Goal: Task Accomplishment & Management: Complete application form

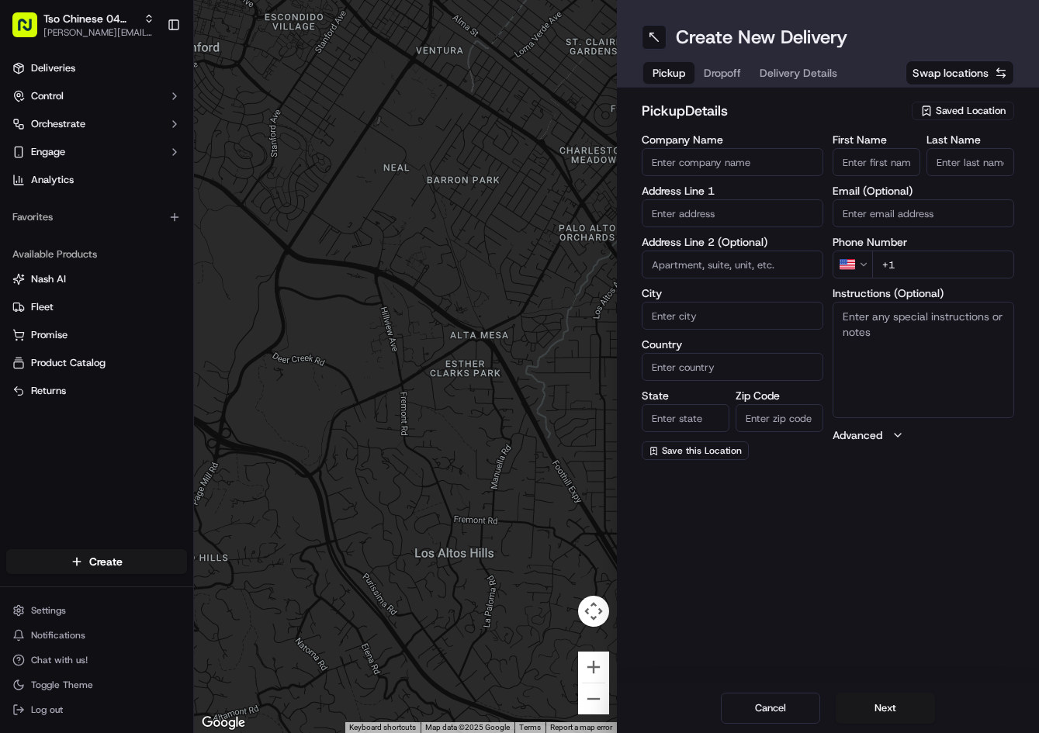
click at [965, 106] on span "Saved Location" at bounding box center [971, 111] width 70 height 14
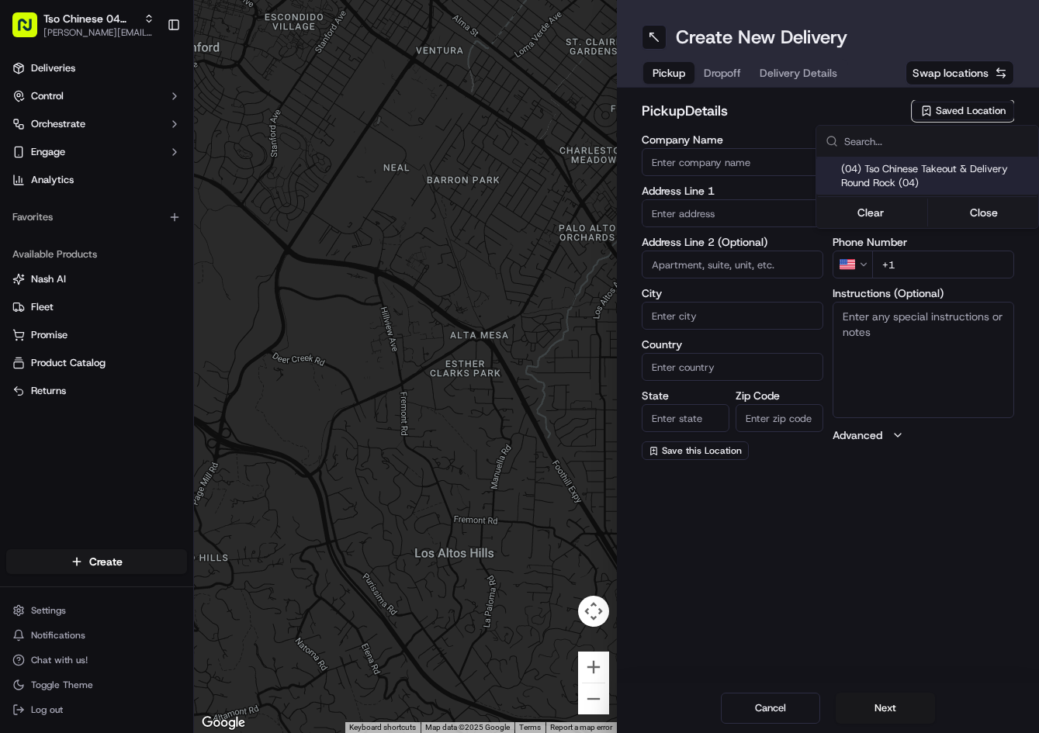
click at [909, 173] on span "(04) Tso Chinese Takeout & Delivery Round Rock (04)" at bounding box center [936, 176] width 191 height 28
type input "(04) Tso Chinese Takeout & Delivery Round Rock"
type input "2000 N [PERSON_NAME] St"
type input "Ste 108"
type input "Round Rock"
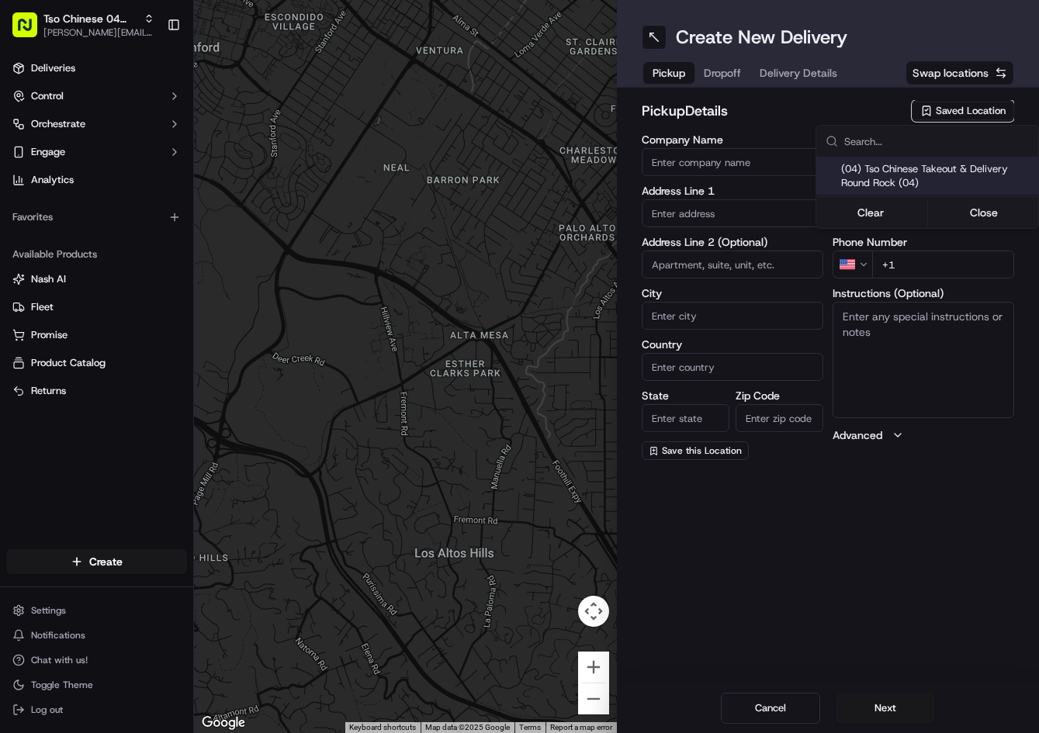
type input "US"
type input "[GEOGRAPHIC_DATA]"
type input "78664"
type input "Tso Chinese"
type input "Round Rock Manager"
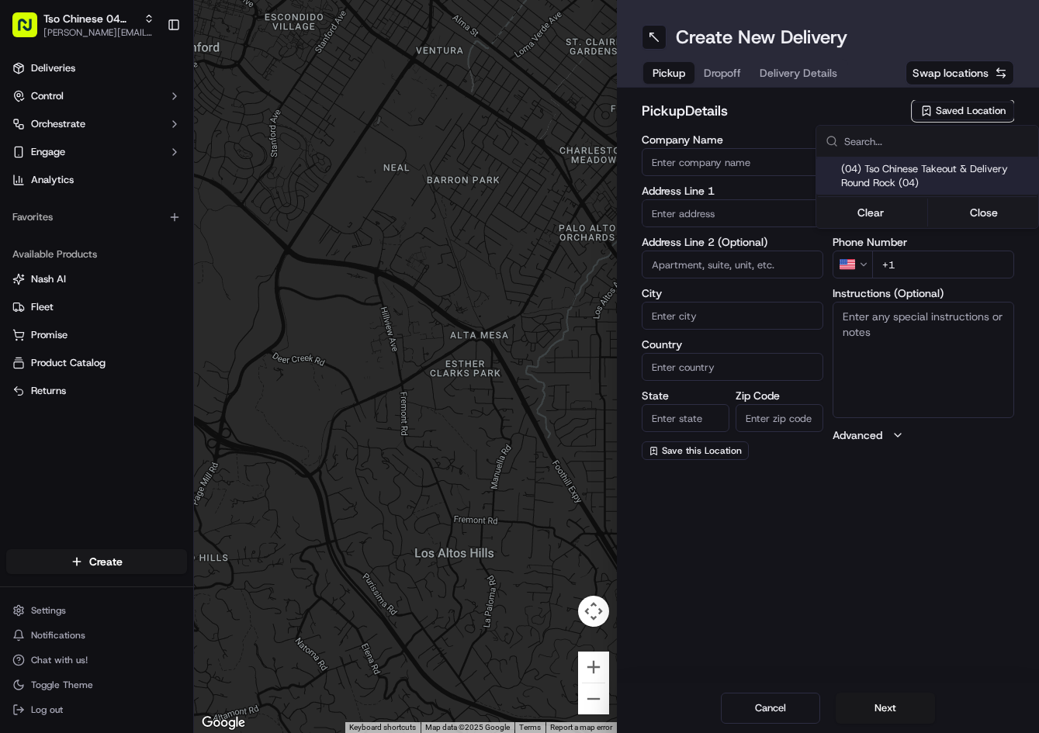
type input "[EMAIL_ADDRESS][DOMAIN_NAME]"
type input "[PHONE_NUMBER]"
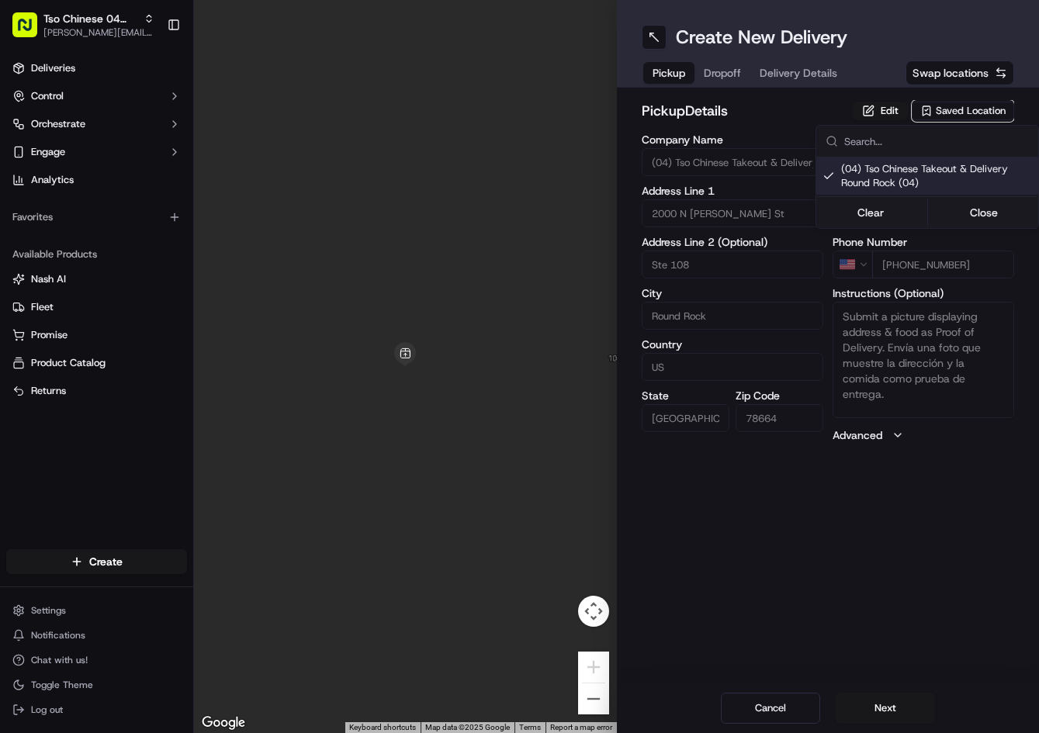
click at [741, 74] on html "Tso Chinese 04 Round Rock [PERSON_NAME][EMAIL_ADDRESS][DOMAIN_NAME] Toggle Side…" at bounding box center [519, 366] width 1039 height 733
click at [737, 74] on span "Dropoff" at bounding box center [722, 73] width 37 height 16
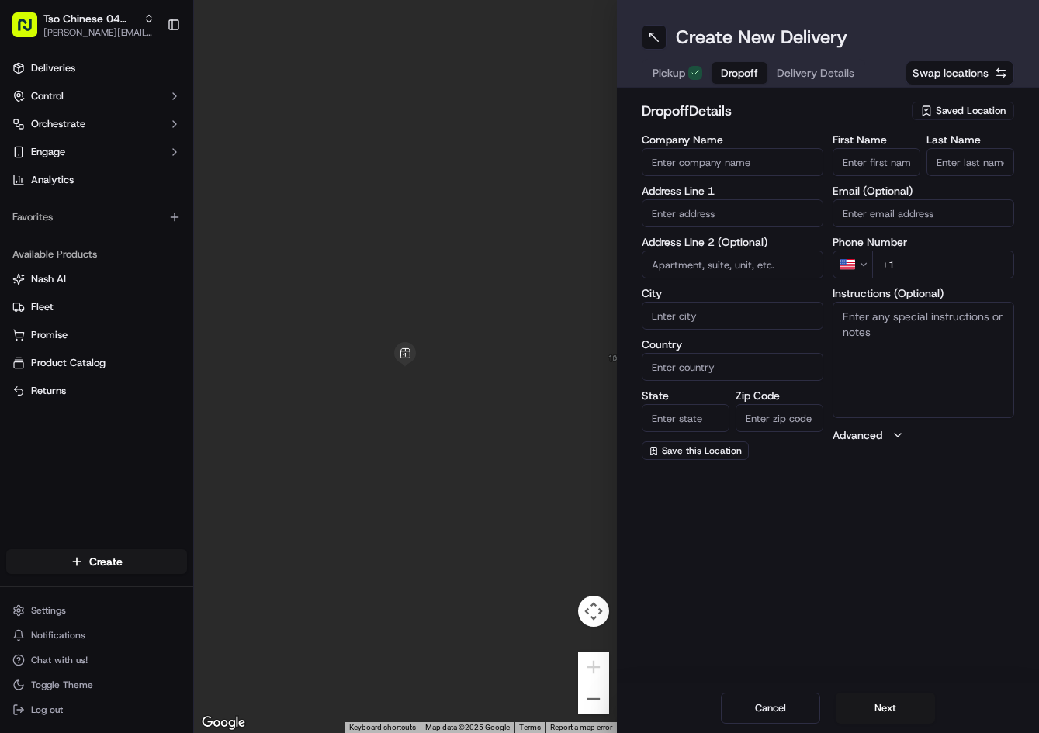
click at [962, 265] on input "+1" at bounding box center [943, 265] width 142 height 28
paste input "[PHONE_NUMBER]"
type input "[PHONE_NUMBER]"
click at [735, 212] on input "text" at bounding box center [733, 213] width 182 height 28
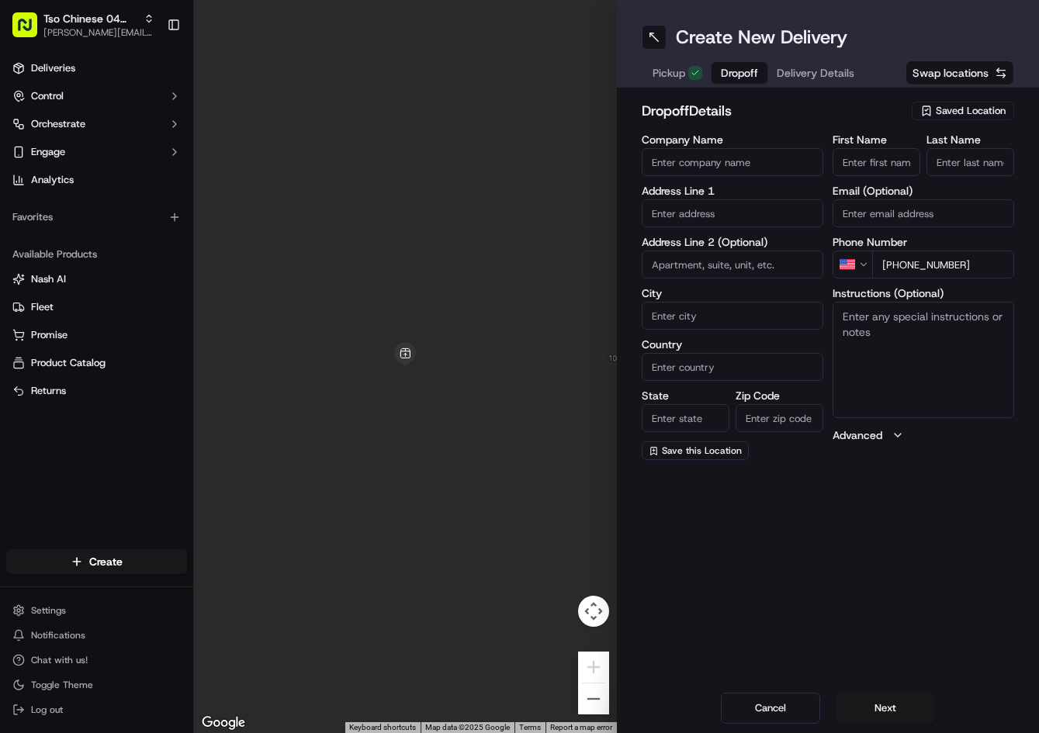
paste input "[STREET_ADDRESS][PERSON_NAME]"
click at [749, 240] on div "[STREET_ADDRESS][PERSON_NAME]" at bounding box center [733, 252] width 174 height 37
type input "[STREET_ADDRESS][PERSON_NAME]"
type input "Austin"
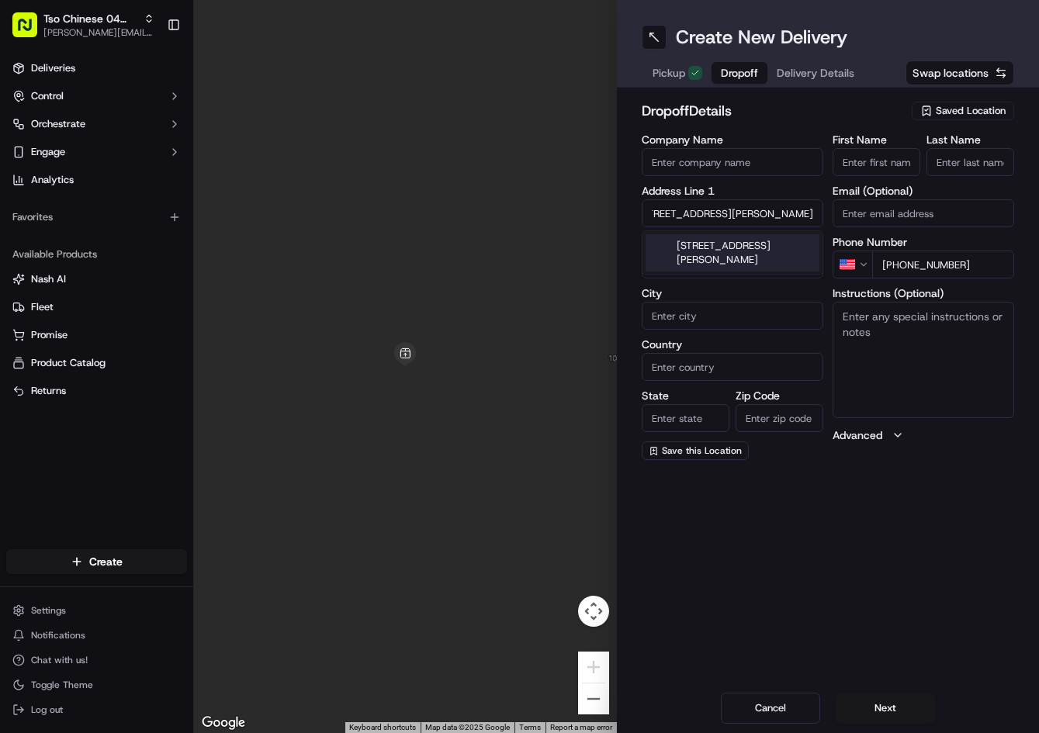
type input "[GEOGRAPHIC_DATA]"
type input "78728"
type input "[STREET_ADDRESS][PERSON_NAME]"
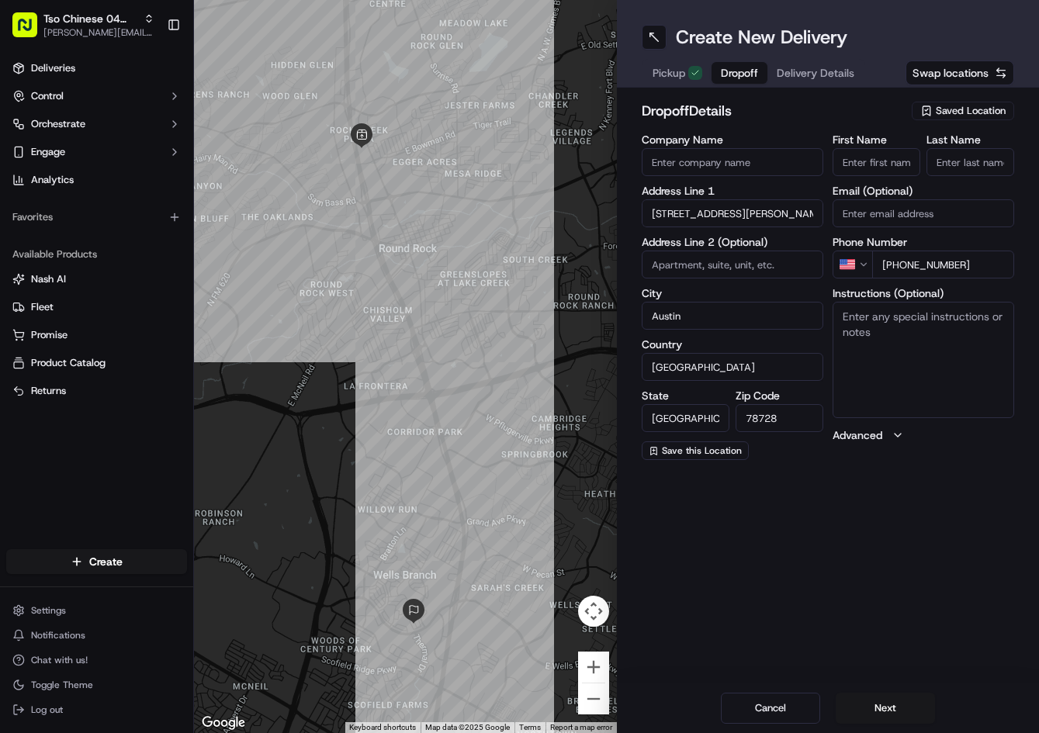
click at [884, 154] on input "First Name" at bounding box center [877, 162] width 88 height 28
paste input "L C"
type input "L C"
click at [955, 154] on input "Last Name" at bounding box center [971, 162] width 88 height 28
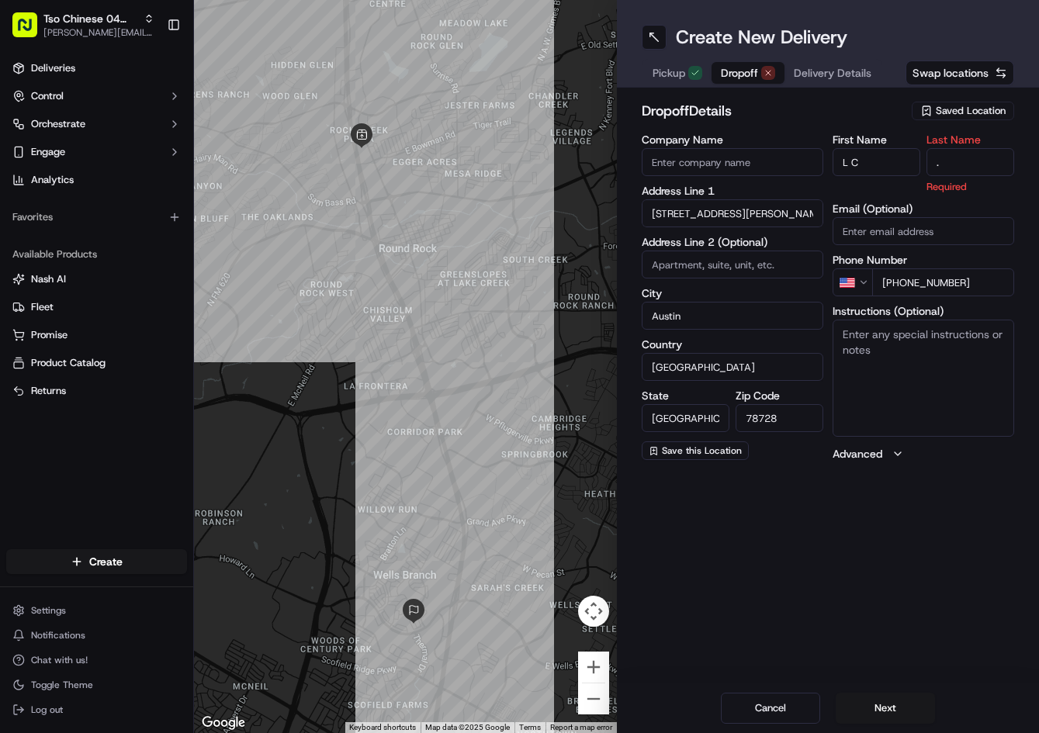
type input "."
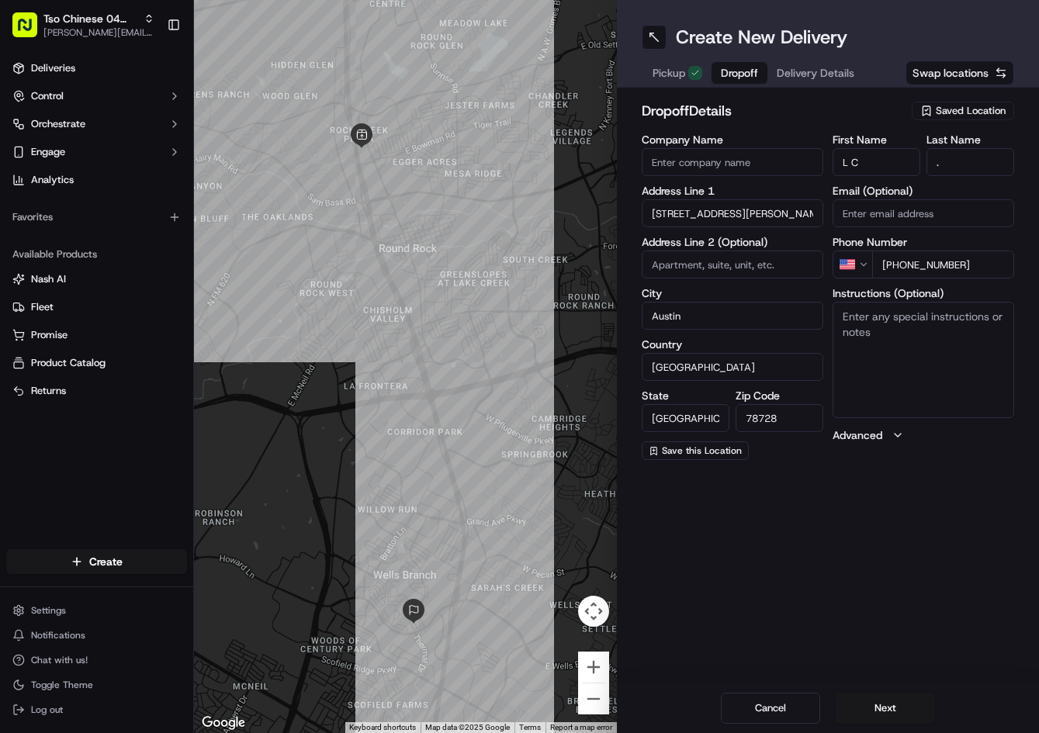
click at [879, 109] on h2 "dropoff Details" at bounding box center [773, 111] width 262 height 22
click at [833, 72] on span "Delivery Details" at bounding box center [816, 73] width 78 height 16
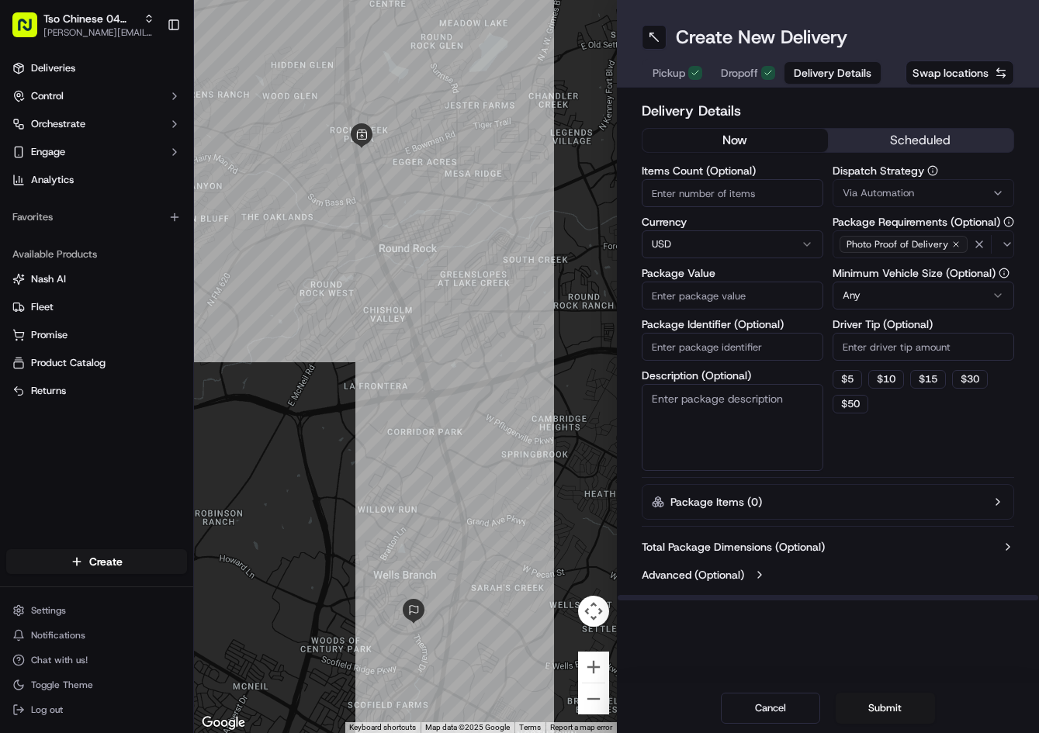
click at [918, 182] on button "Via Automation" at bounding box center [924, 193] width 182 height 28
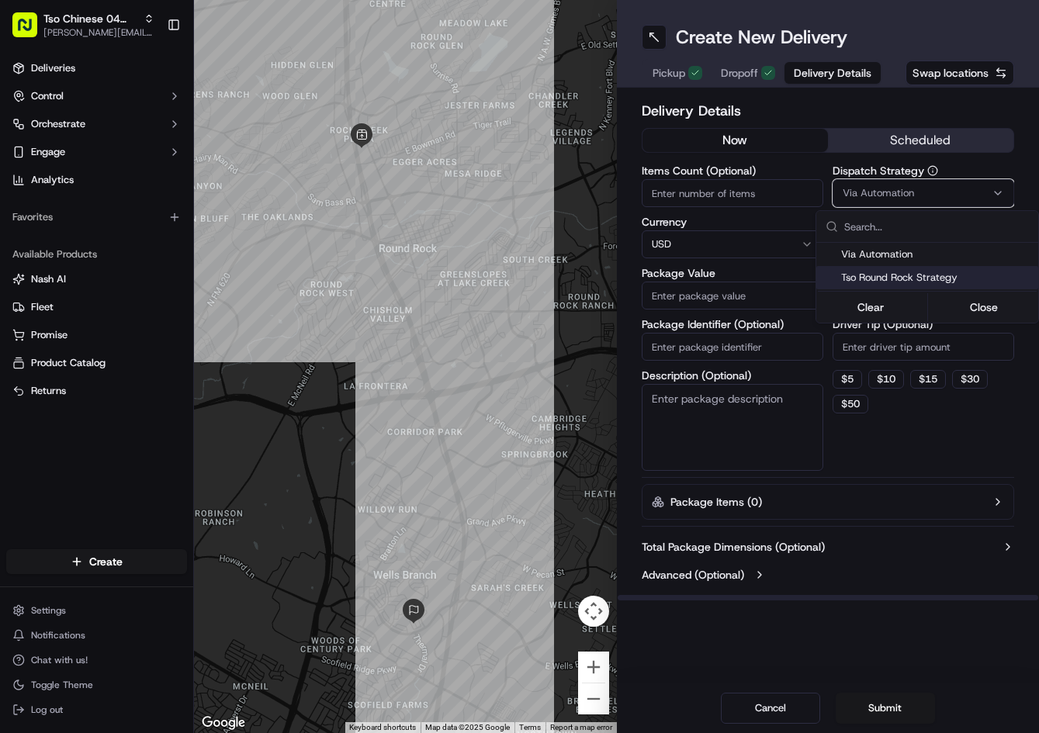
click at [881, 274] on span "Tso Round Rock Strategy" at bounding box center [936, 278] width 191 height 14
click at [898, 335] on html "Tso Chinese 04 Round Rock [PERSON_NAME][EMAIL_ADDRESS][DOMAIN_NAME] Toggle Side…" at bounding box center [519, 366] width 1039 height 733
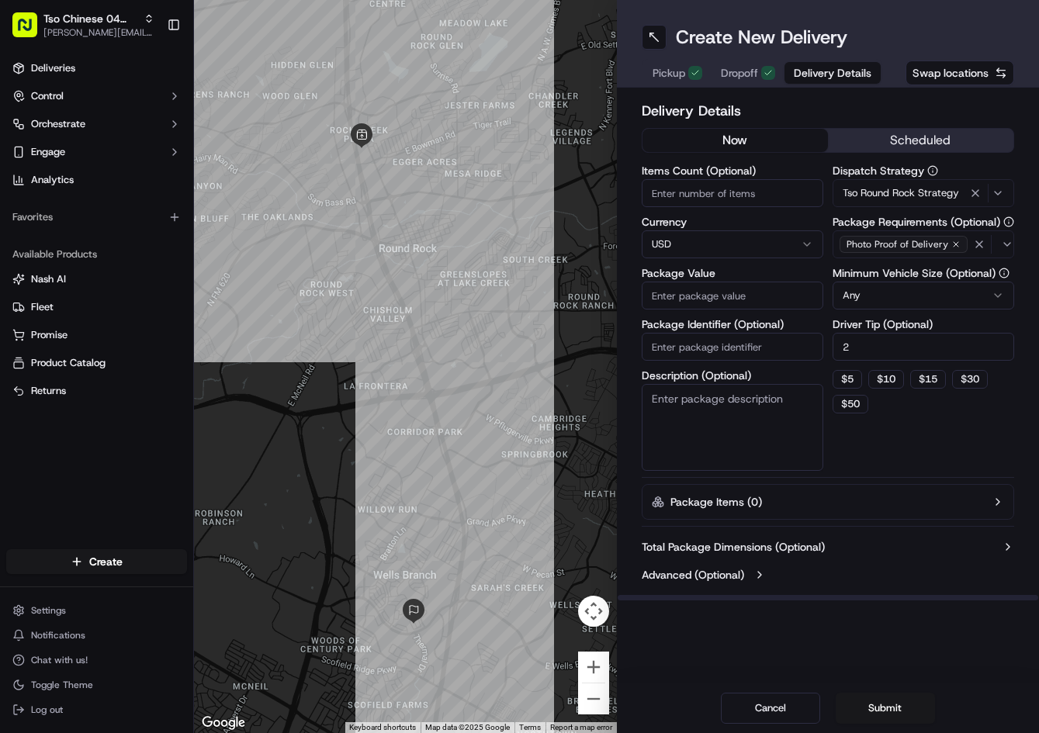
click at [898, 335] on input "2" at bounding box center [924, 347] width 182 height 28
type input "2"
click at [765, 338] on input "Package Identifier (Optional)" at bounding box center [733, 347] width 182 height 28
type input "45.19"
click at [709, 302] on input "Package Value" at bounding box center [733, 296] width 182 height 28
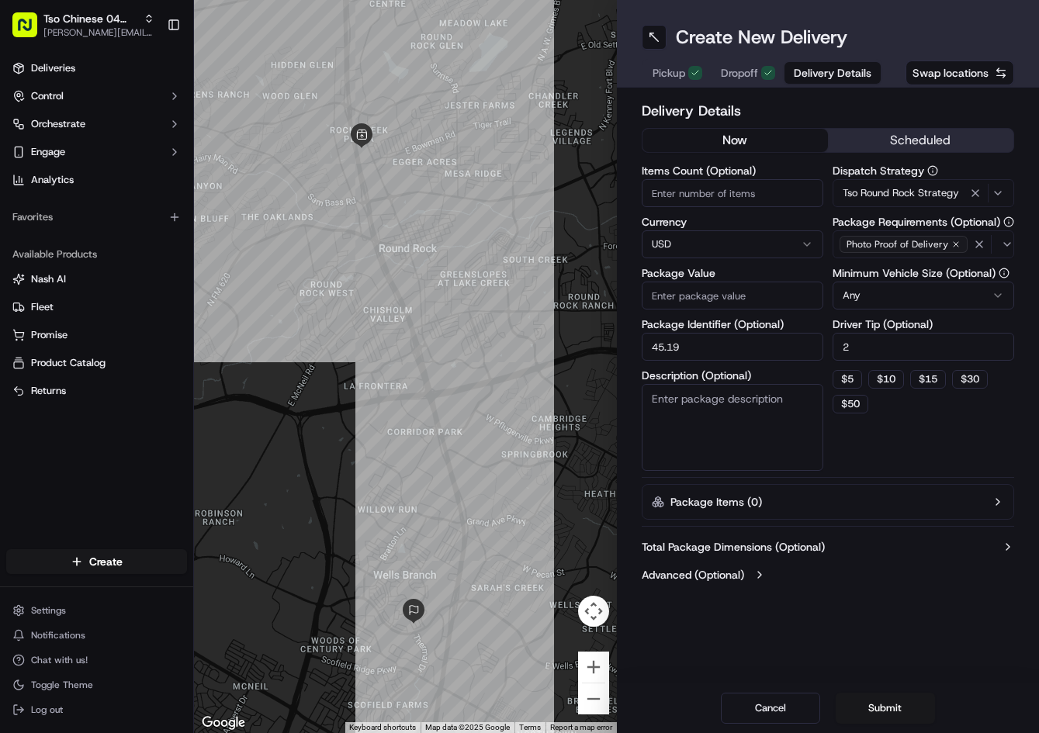
click at [709, 302] on input "Package Value" at bounding box center [733, 296] width 182 height 28
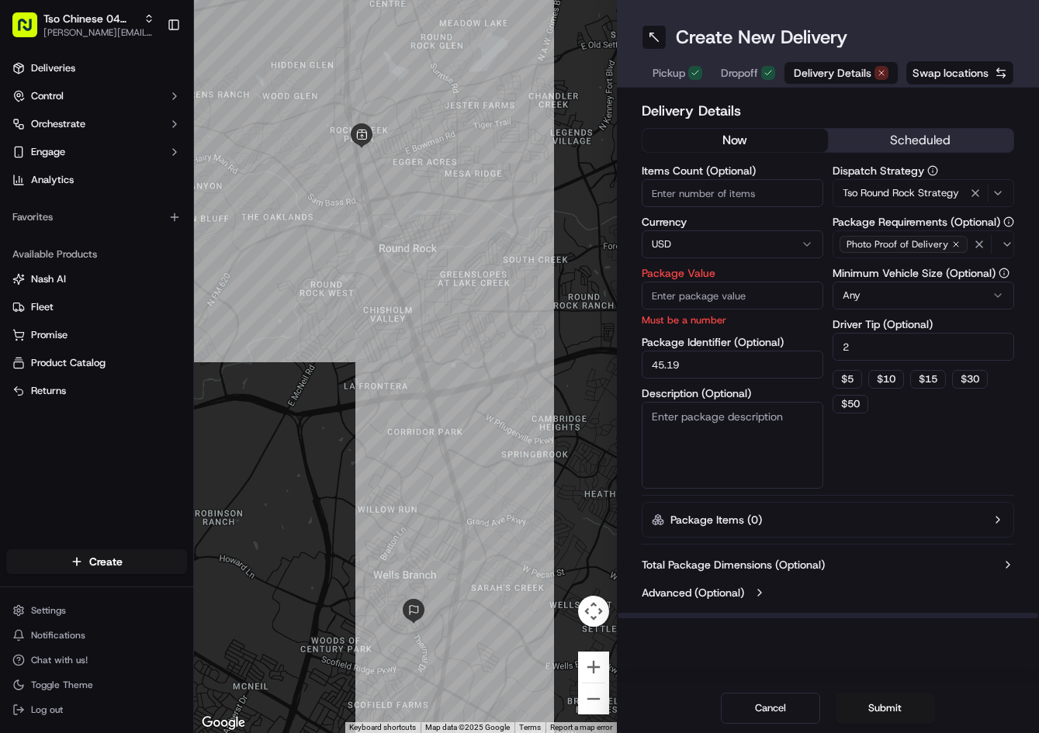
drag, startPoint x: 723, startPoint y: 366, endPoint x: 603, endPoint y: 350, distance: 120.5
click at [603, 350] on div "← Move left → Move right ↑ Move up ↓ Move down + Zoom in - Zoom out Home Jump l…" at bounding box center [616, 366] width 845 height 733
click at [715, 297] on input "Package Value" at bounding box center [733, 296] width 182 height 28
paste input "45.19"
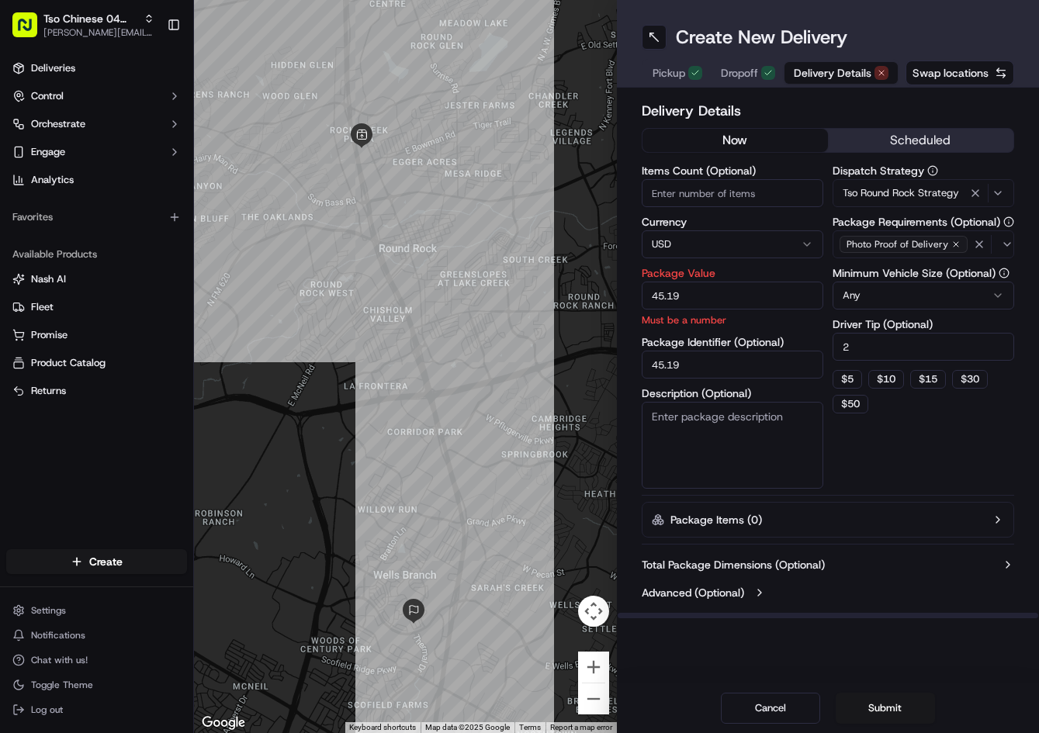
type input "45.19"
click at [718, 359] on input "45.19" at bounding box center [733, 365] width 182 height 28
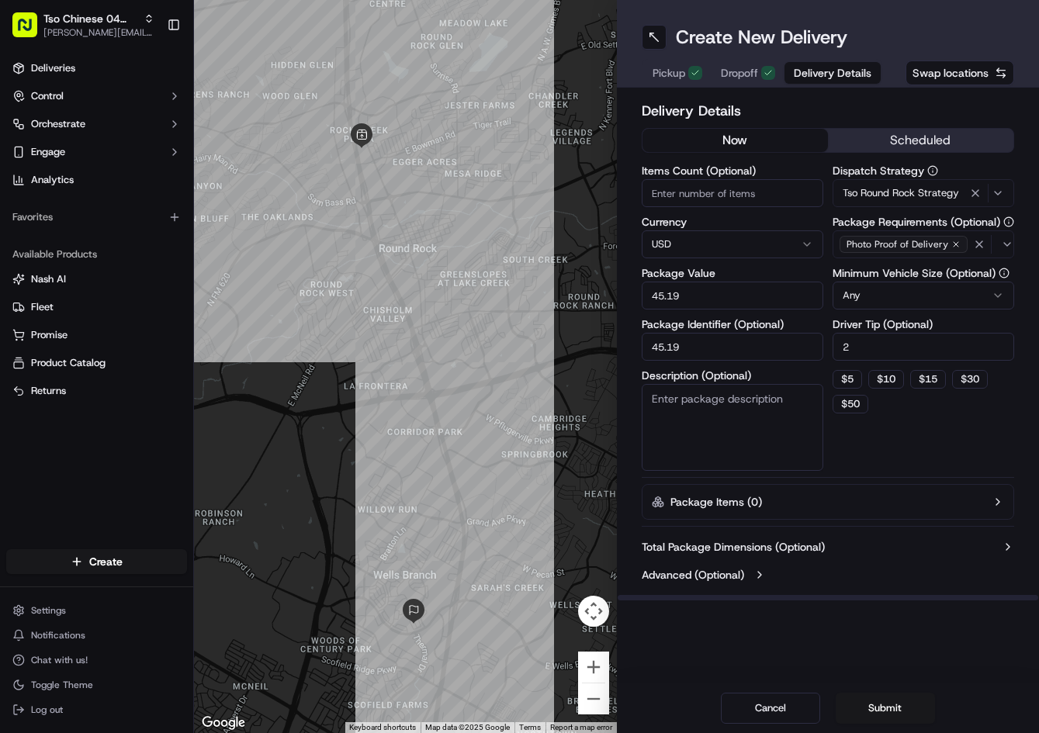
drag, startPoint x: 718, startPoint y: 356, endPoint x: 612, endPoint y: 350, distance: 105.7
click at [612, 350] on div "← Move left → Move right ↑ Move up ↓ Move down + Zoom in - Zoom out Home Jump l…" at bounding box center [616, 366] width 845 height 733
paste input "text"
drag, startPoint x: 709, startPoint y: 348, endPoint x: 637, endPoint y: 347, distance: 71.4
click at [637, 347] on div "Delivery Details now scheduled Items Count (Optional) Currency USD Package Valu…" at bounding box center [828, 345] width 423 height 514
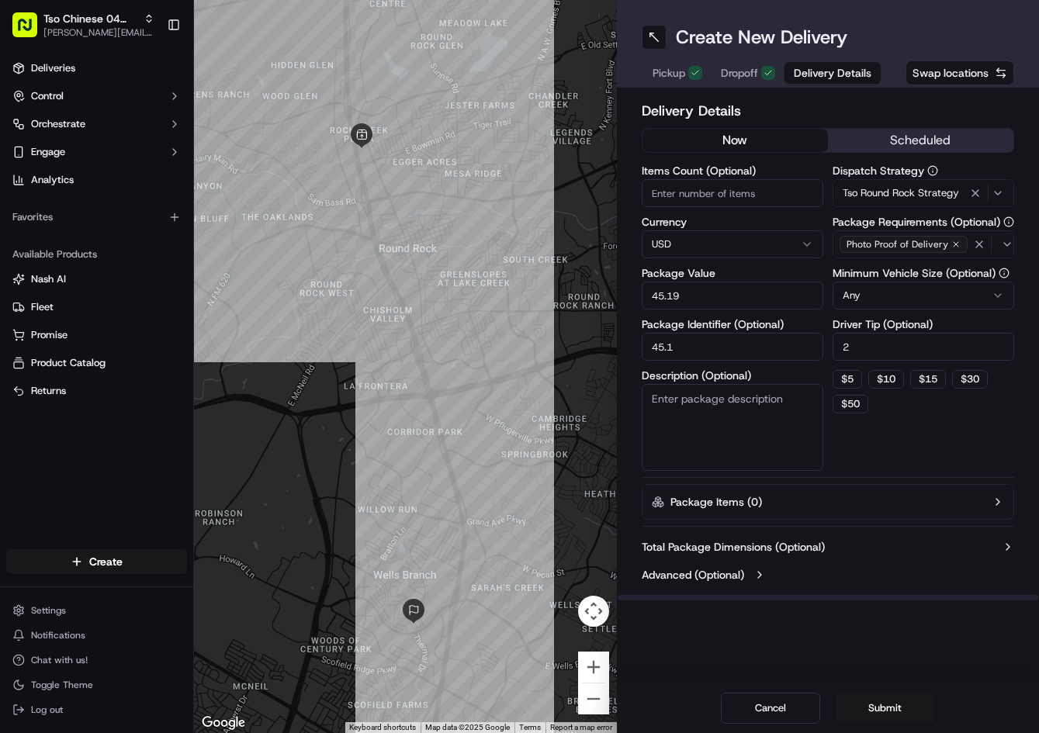
paste input "GUIWXPP"
type input "GUIWXPP"
click at [895, 706] on button "Submit" at bounding box center [885, 708] width 99 height 31
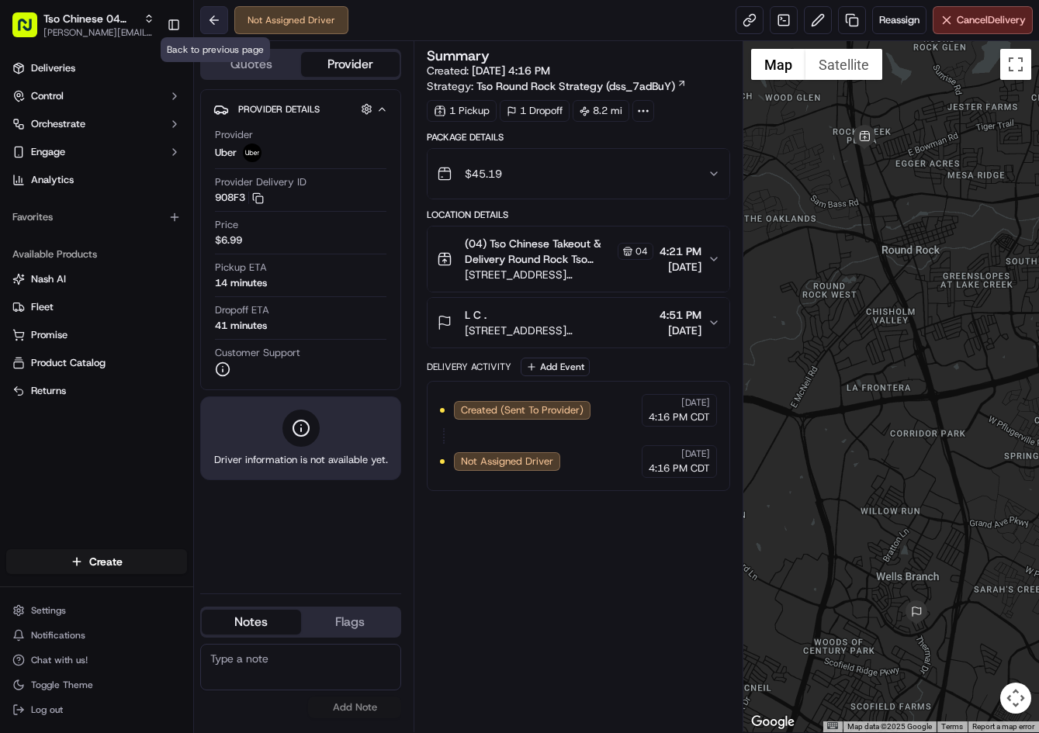
click at [201, 19] on button at bounding box center [214, 20] width 28 height 28
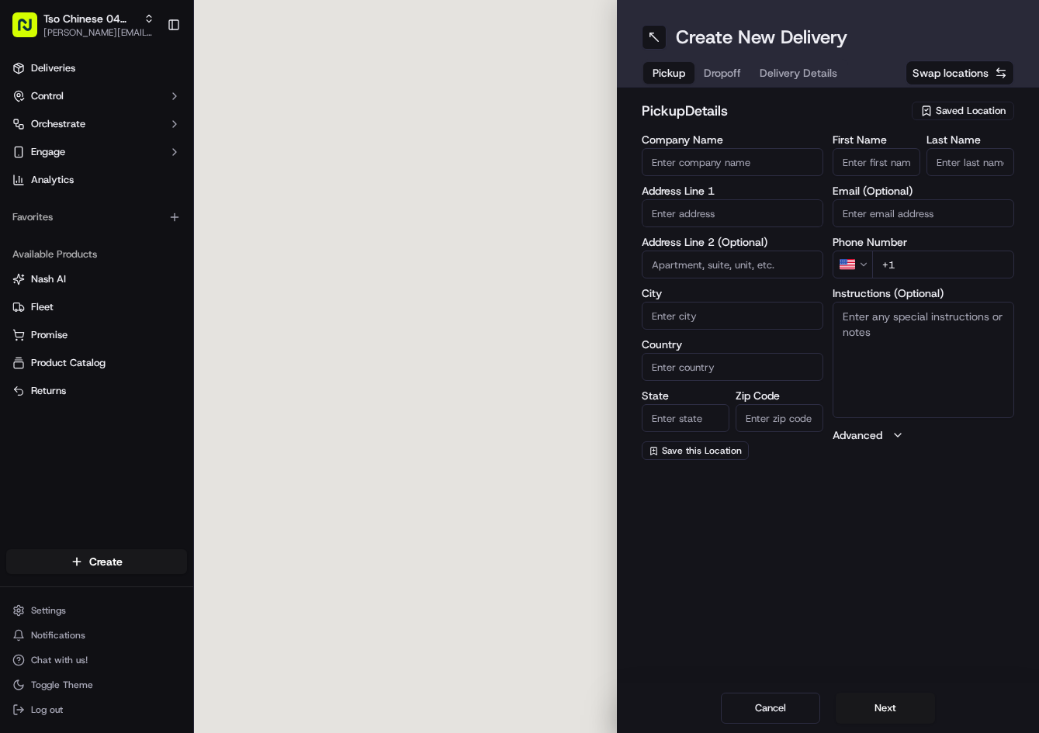
click at [206, 19] on div at bounding box center [405, 366] width 423 height 733
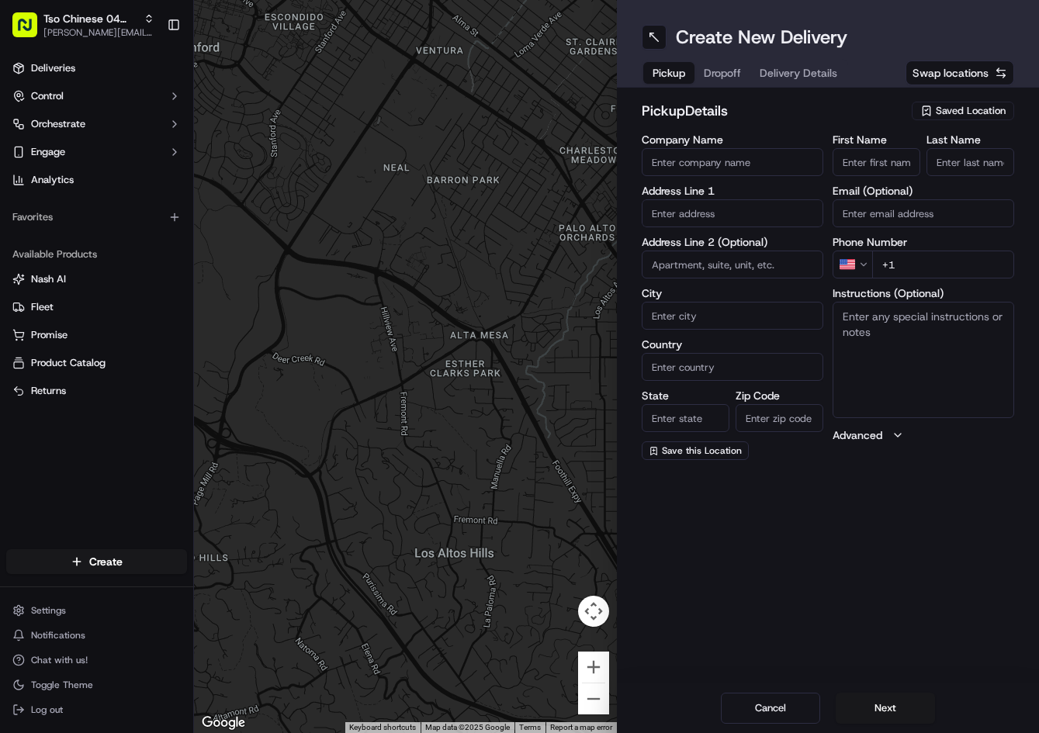
click at [957, 117] on span "Saved Location" at bounding box center [971, 111] width 70 height 14
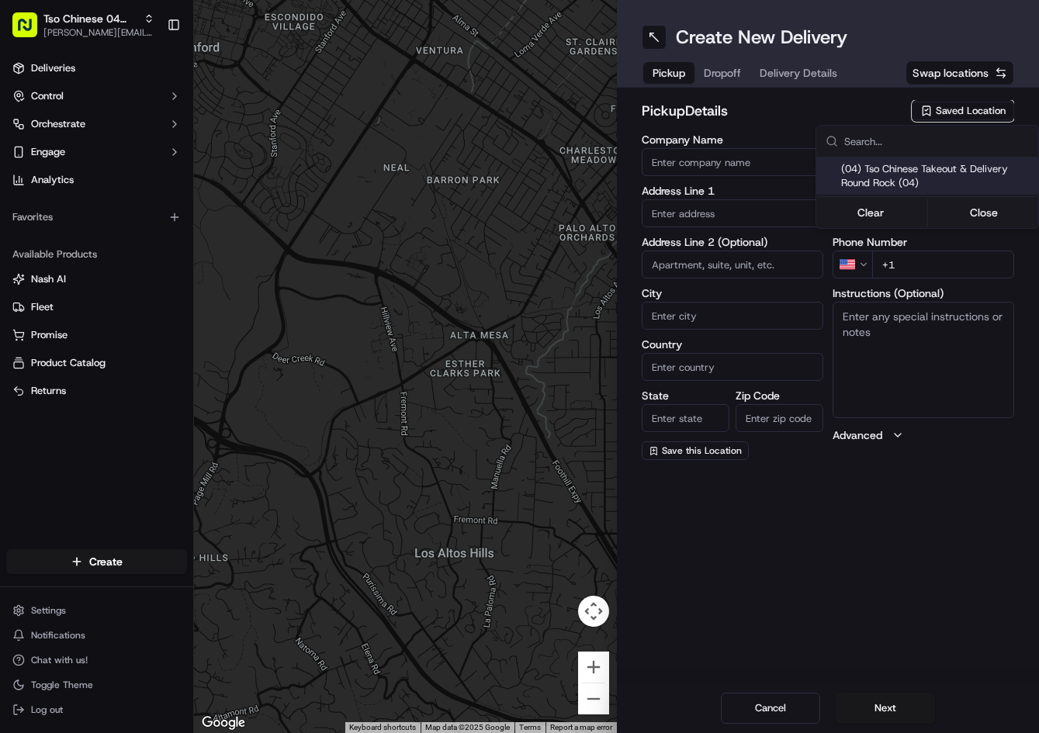
drag, startPoint x: 929, startPoint y: 178, endPoint x: 828, endPoint y: 130, distance: 111.8
click at [926, 178] on span "(04) Tso Chinese Takeout & Delivery Round Rock (04)" at bounding box center [936, 176] width 191 height 28
type input "(04) Tso Chinese Takeout & Delivery Round Rock"
type input "2000 N [PERSON_NAME] St"
type input "Ste 108"
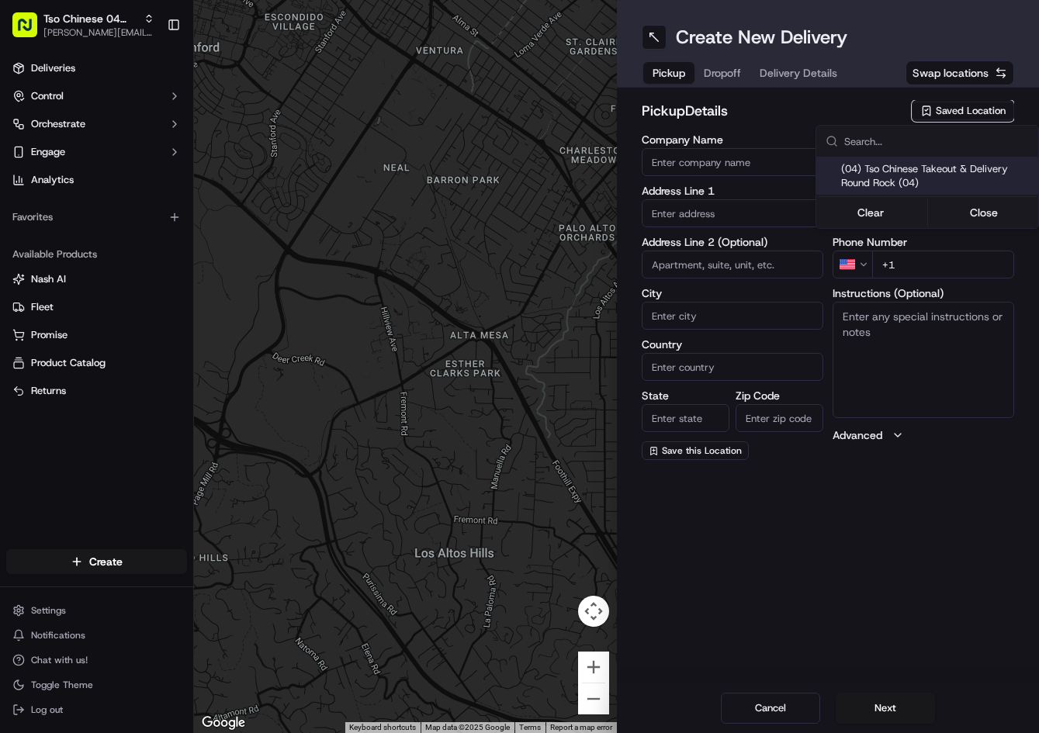
type input "Round Rock"
type input "US"
type input "[GEOGRAPHIC_DATA]"
type input "78664"
type input "Tso Chinese"
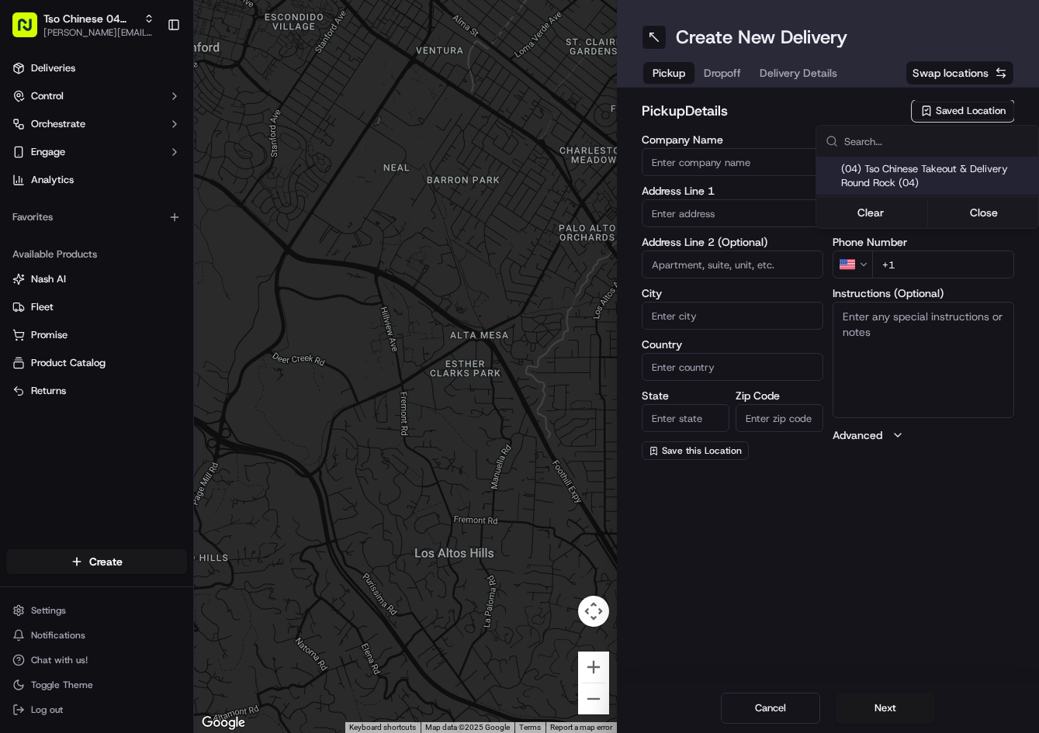
type input "Round Rock Manager"
type input "[EMAIL_ADDRESS][DOMAIN_NAME]"
type input "[PHONE_NUMBER]"
type textarea "Submit a picture displaying address & food as Proof of Delivery. Envía una foto…"
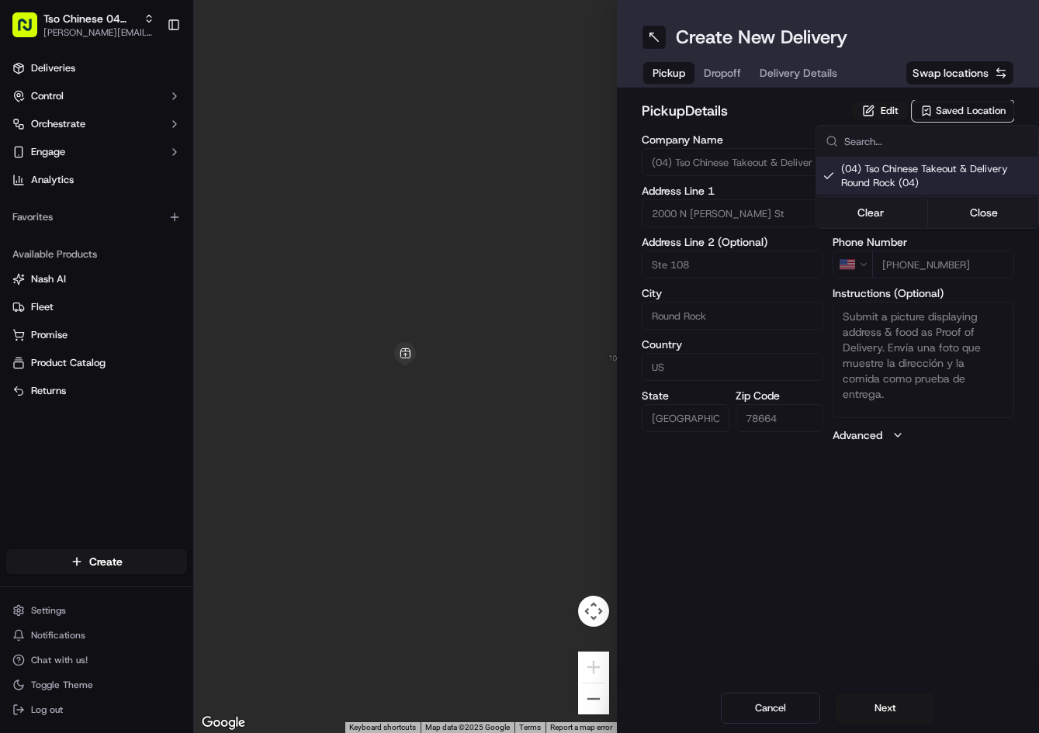
click at [733, 78] on html "Tso Chinese 04 Round Rock [PERSON_NAME][EMAIL_ADDRESS][DOMAIN_NAME] Toggle Side…" at bounding box center [519, 366] width 1039 height 733
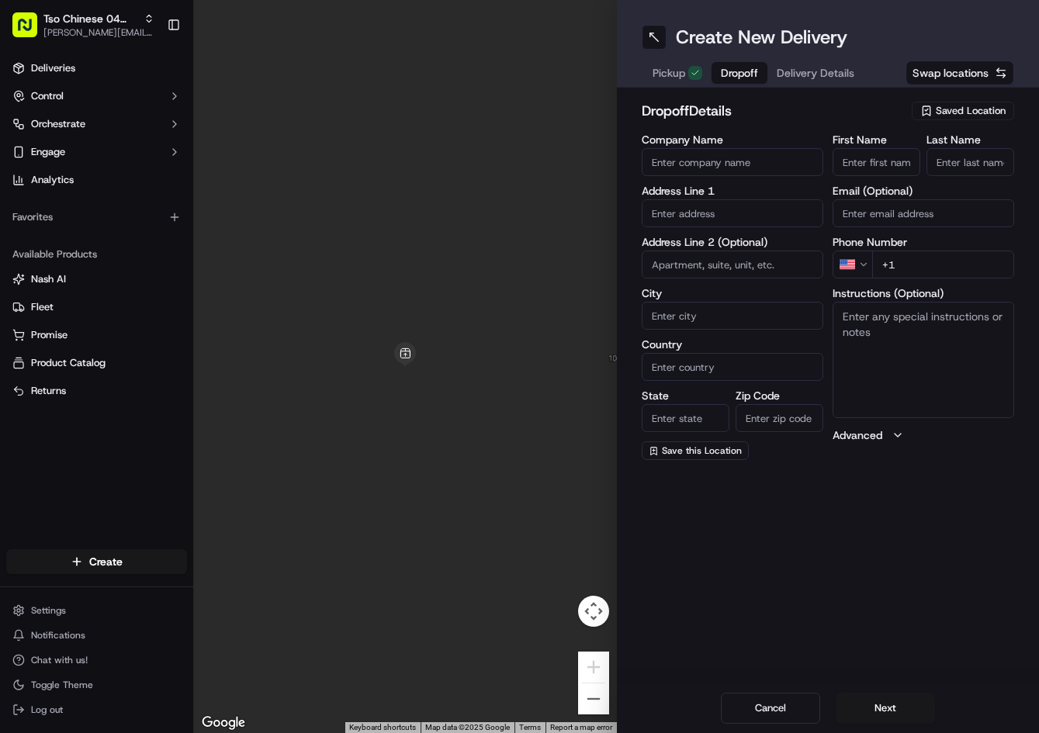
click at [732, 78] on span "Dropoff" at bounding box center [739, 73] width 37 height 16
click at [709, 218] on input "text" at bounding box center [733, 213] width 182 height 28
paste input "[STREET_ADDRESS][PERSON_NAME]"
click at [735, 238] on div "[STREET_ADDRESS][PERSON_NAME]" at bounding box center [733, 252] width 174 height 37
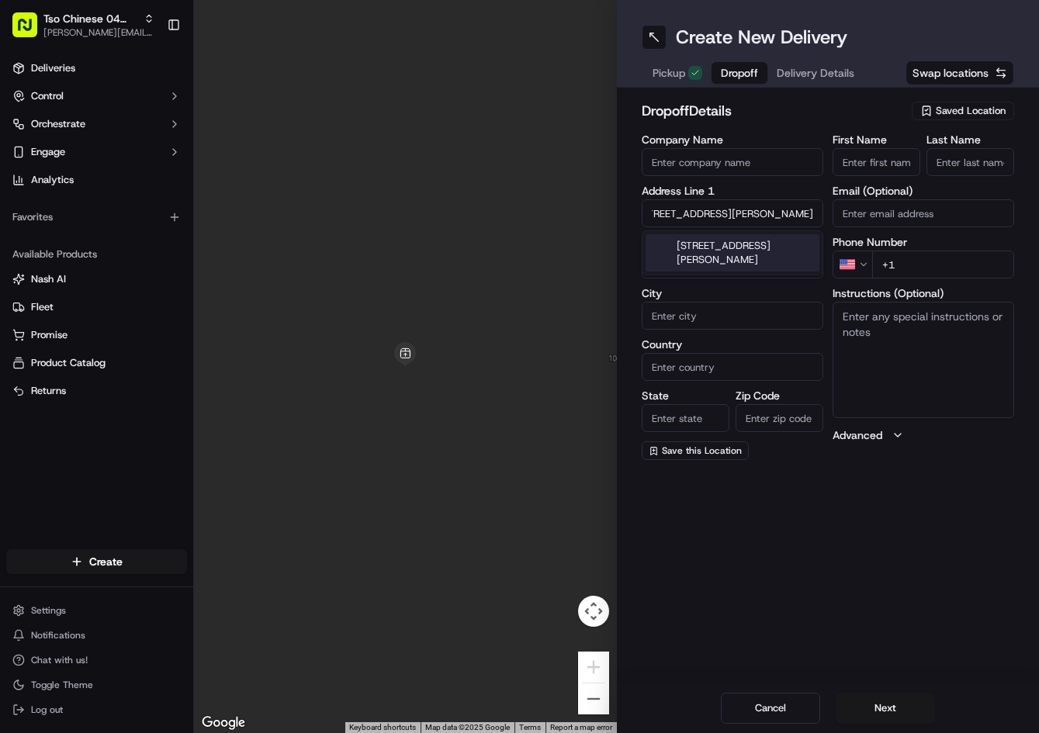
type input "[STREET_ADDRESS][PERSON_NAME]"
type input "Round Rock"
type input "[GEOGRAPHIC_DATA]"
type input "78681"
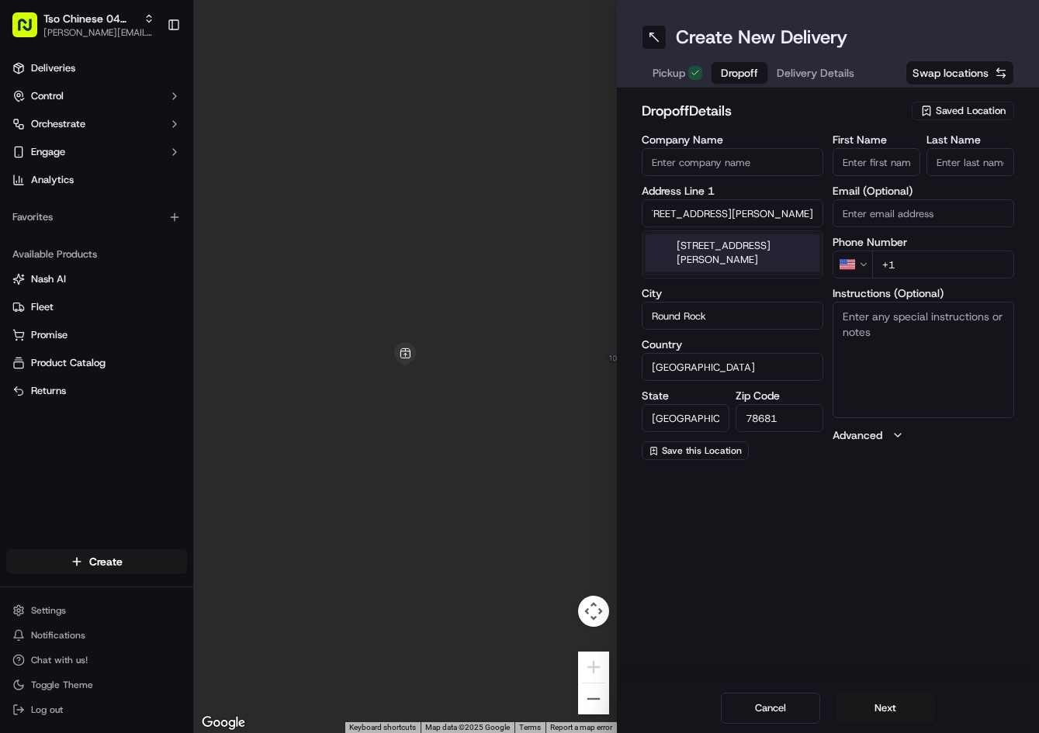
scroll to position [0, 0]
type input "[STREET_ADDRESS][PERSON_NAME]"
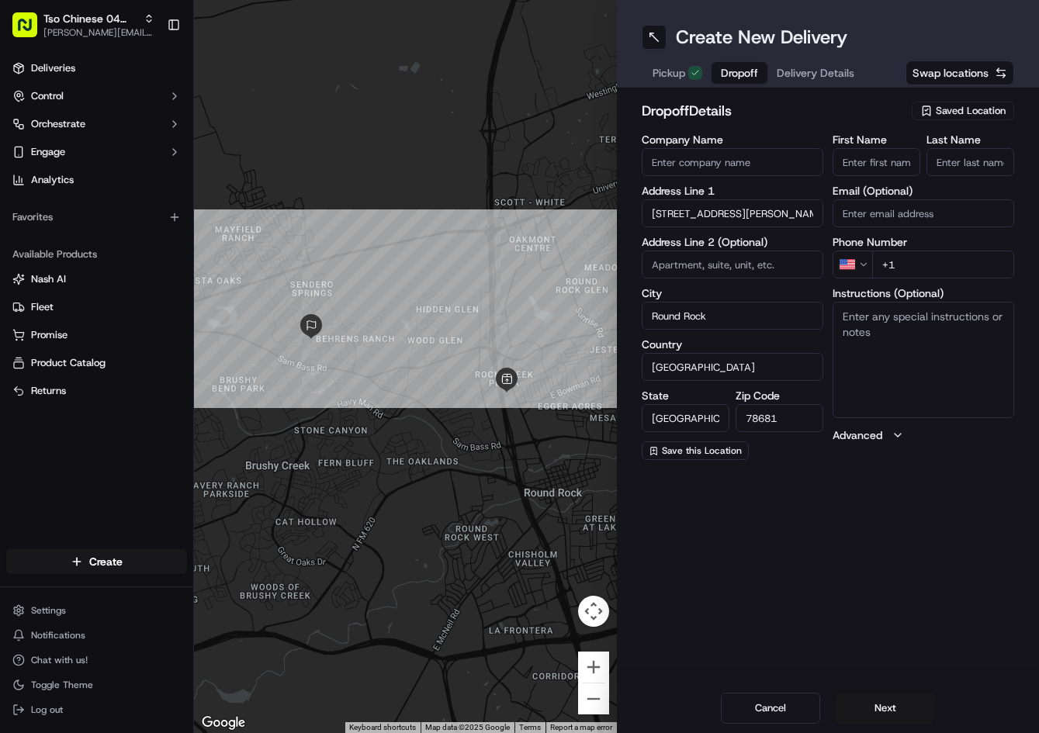
click at [969, 258] on input "+1" at bounding box center [943, 265] width 142 height 28
paste input "[PHONE_NUMBER]"
type input "[PHONE_NUMBER]"
click at [907, 170] on input "First Name" at bounding box center [877, 162] width 88 height 28
paste input "[PERSON_NAME]"
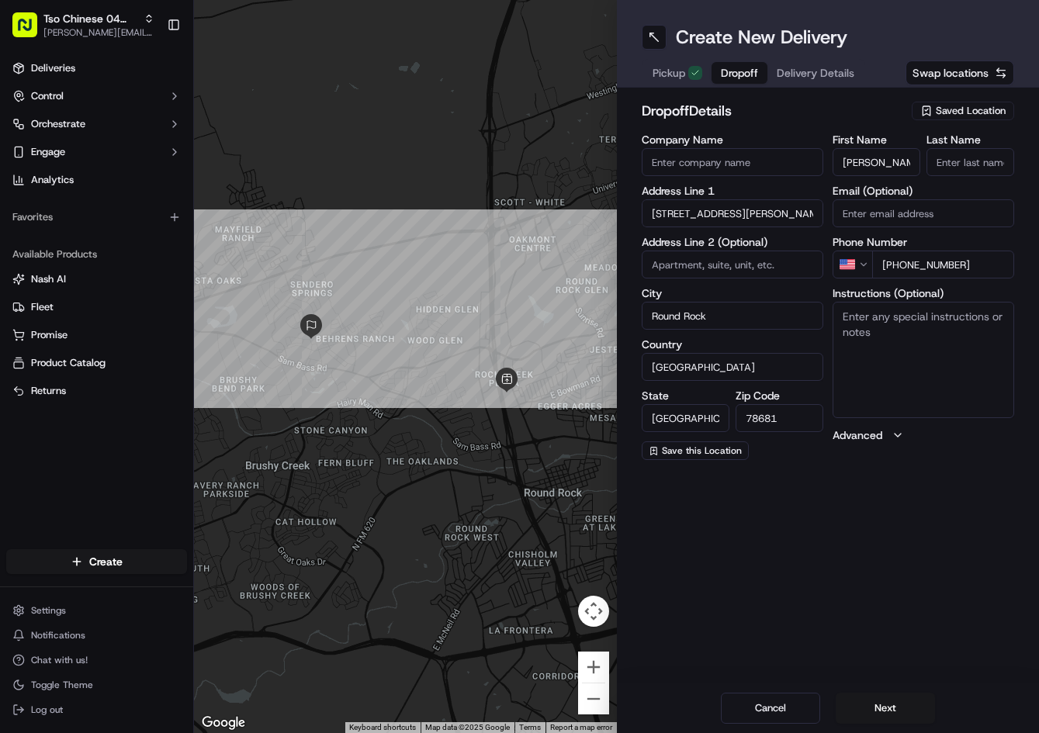
scroll to position [0, 2]
type input "[PERSON_NAME]"
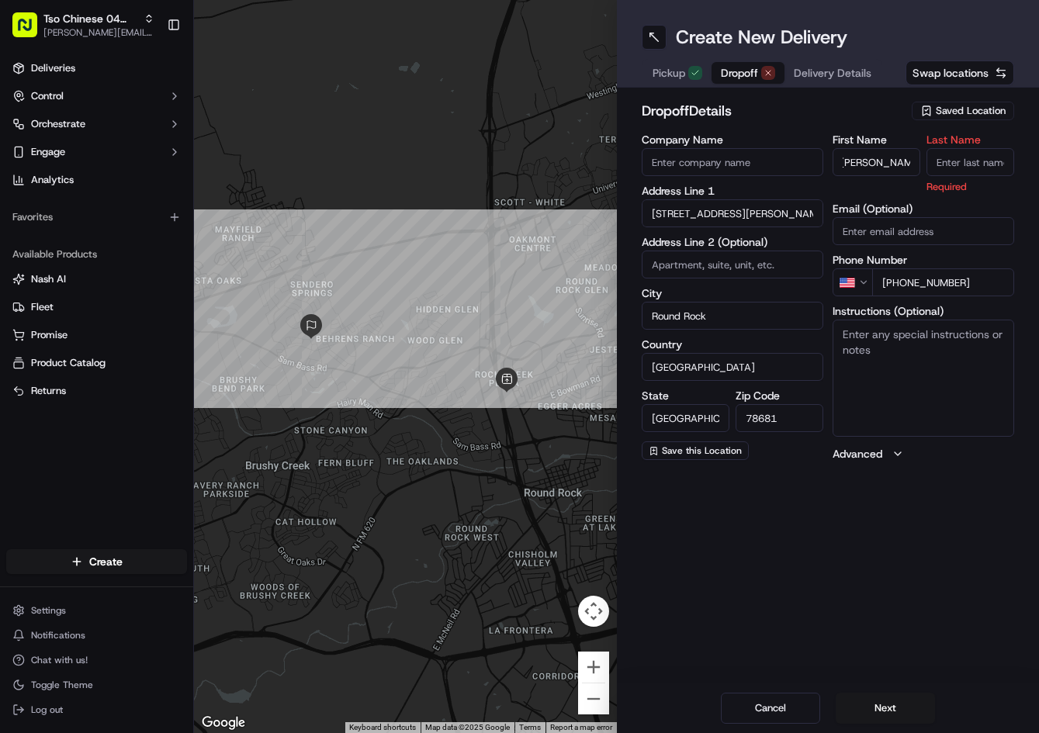
click at [959, 156] on input "Last Name" at bounding box center [971, 162] width 88 height 28
type input "."
click at [895, 123] on div "dropoff Details Saved Location" at bounding box center [828, 114] width 373 height 28
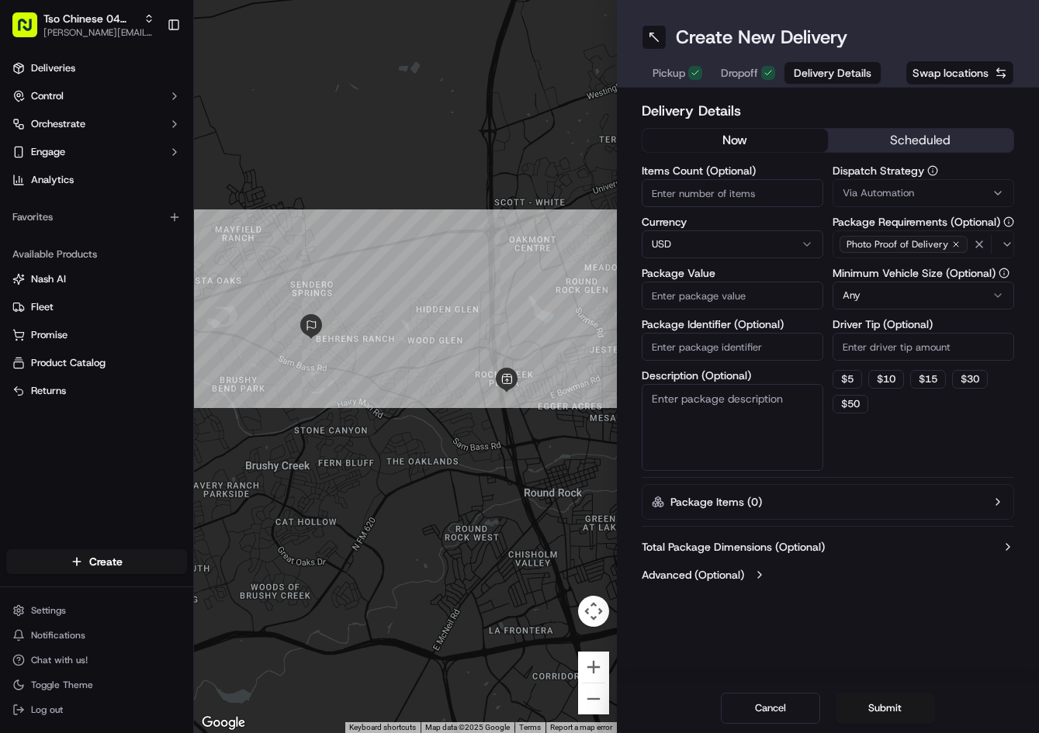
click at [855, 74] on button "Delivery Details" at bounding box center [833, 73] width 96 height 22
click at [896, 179] on button "Via Automation" at bounding box center [924, 193] width 182 height 28
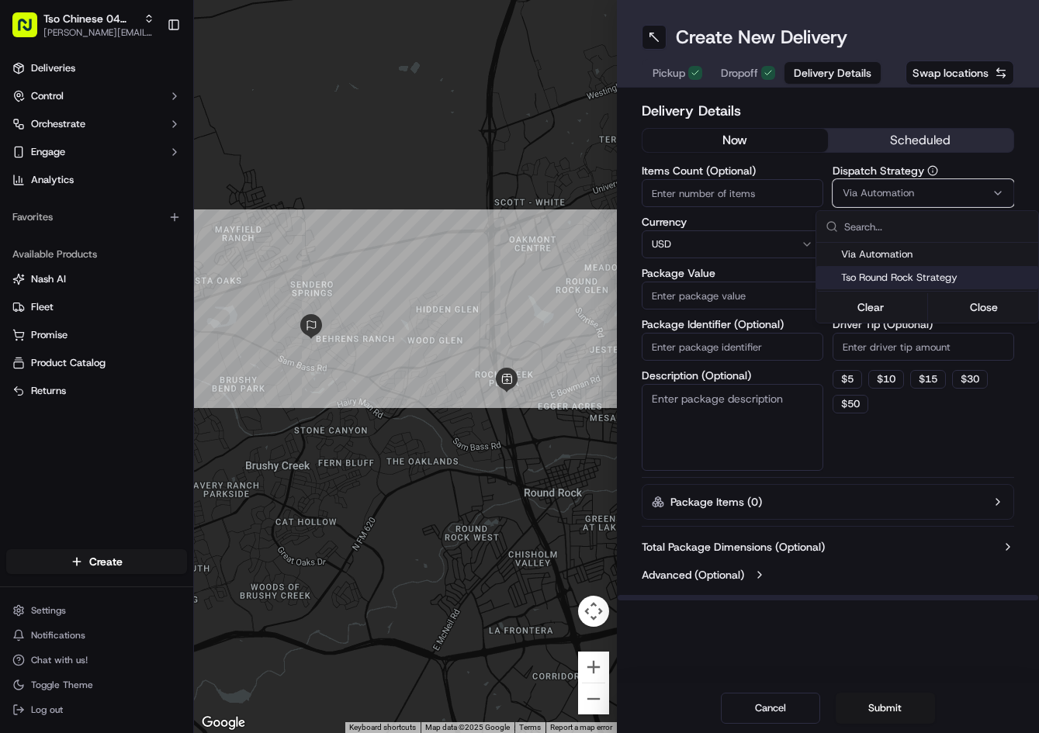
click at [890, 268] on div "Tso Round Rock Strategy" at bounding box center [928, 277] width 222 height 23
click at [881, 328] on html "Tso Chinese 04 Round Rock [PERSON_NAME][EMAIL_ADDRESS][DOMAIN_NAME] Toggle Side…" at bounding box center [519, 366] width 1039 height 733
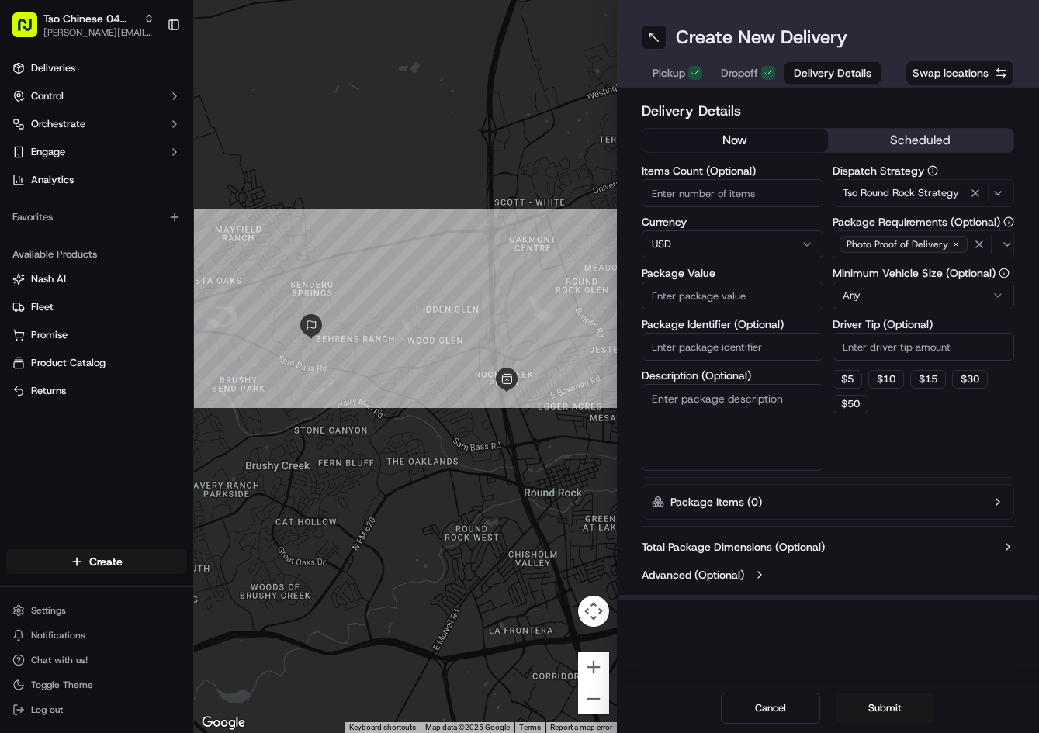
click at [879, 335] on input "Driver Tip (Optional)" at bounding box center [924, 347] width 182 height 28
type input "2"
click at [788, 300] on input "Package Value" at bounding box center [733, 296] width 182 height 28
type input "51.26"
click at [737, 345] on input "Package Identifier (Optional)" at bounding box center [733, 347] width 182 height 28
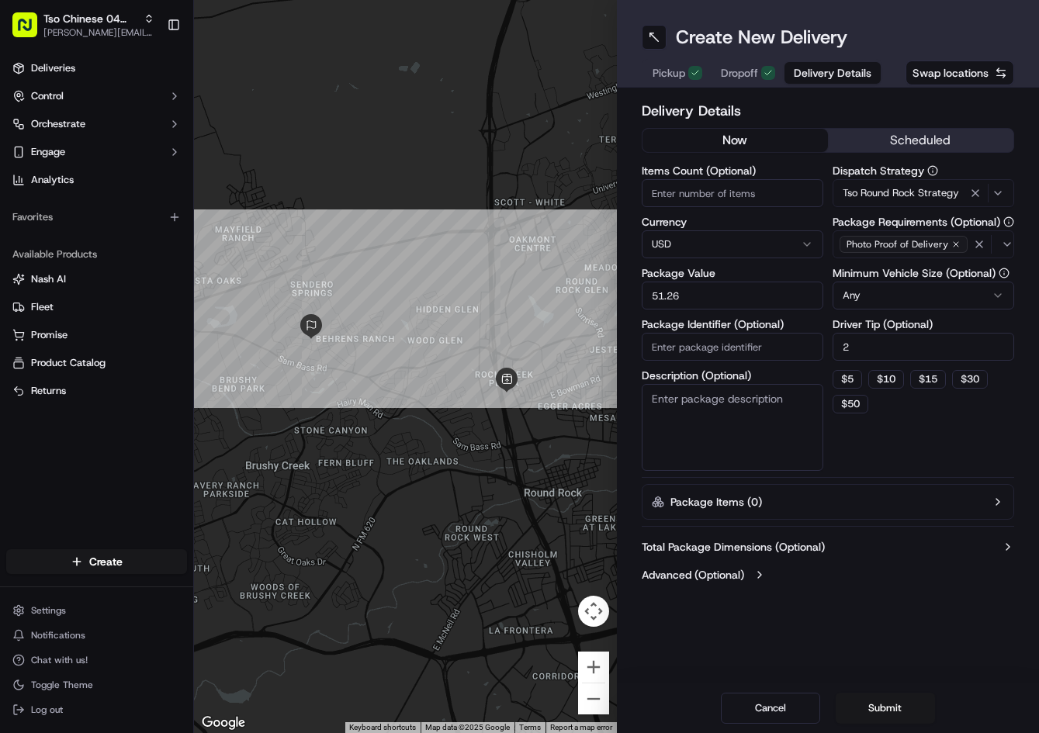
click at [737, 345] on input "Package Identifier (Optional)" at bounding box center [733, 347] width 182 height 28
paste input "WUD0PFR"
type input "WUD0PFR"
click at [876, 698] on button "Submit" at bounding box center [885, 708] width 99 height 31
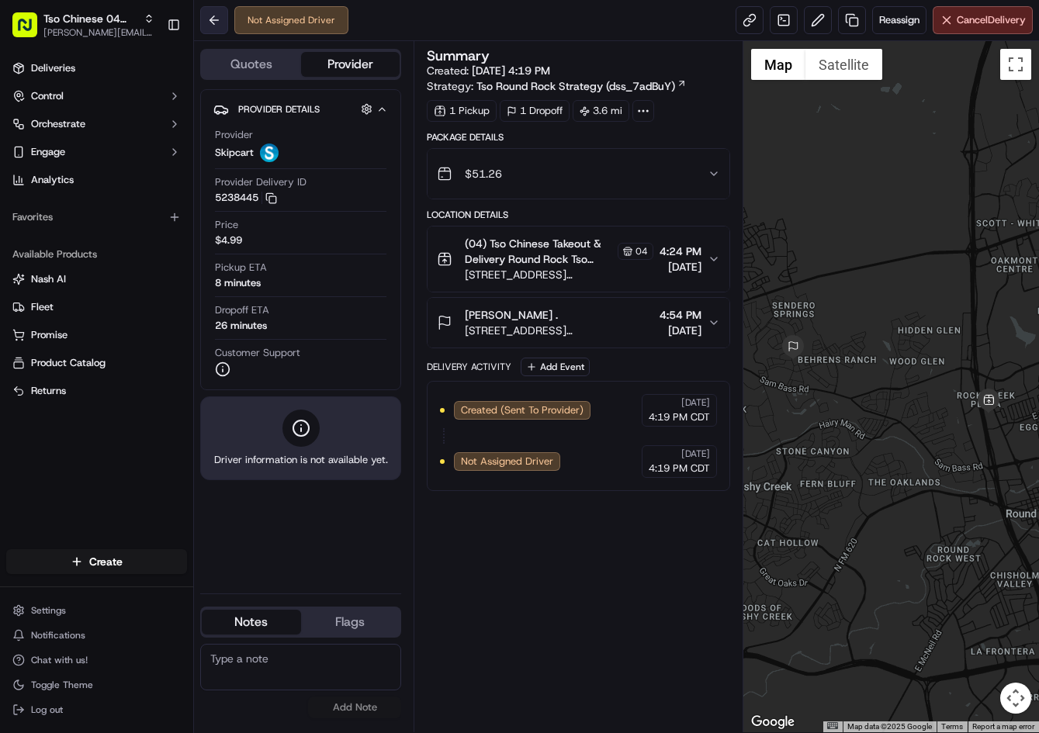
click at [217, 27] on button at bounding box center [214, 20] width 28 height 28
